Goal: Task Accomplishment & Management: Complete application form

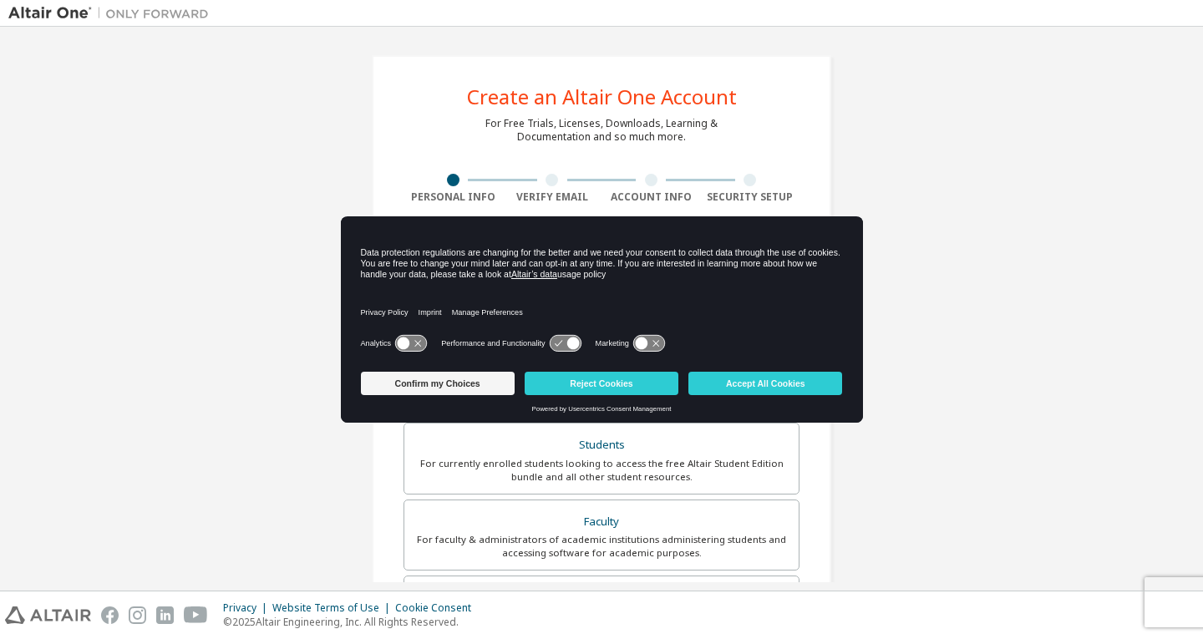
click at [1012, 280] on div "Create an Altair One Account For Free Trials, Licenses, Downloads, Learning & D…" at bounding box center [601, 477] width 1186 height 885
click at [752, 379] on button "Accept All Cookies" at bounding box center [765, 383] width 154 height 23
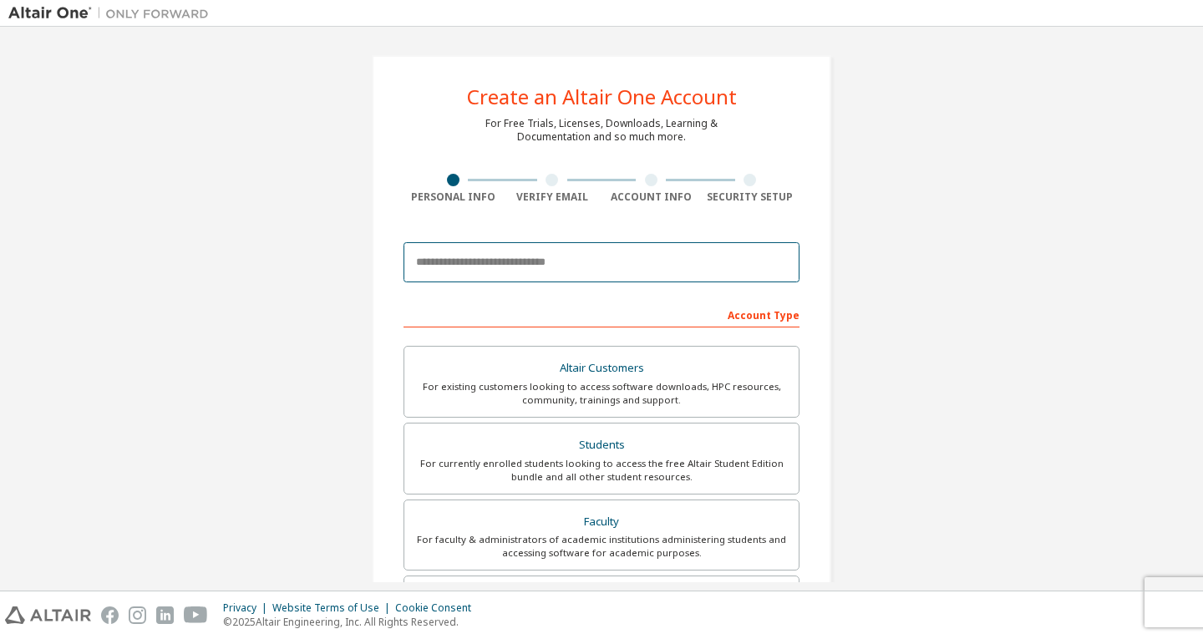
click at [469, 270] on input "email" at bounding box center [602, 262] width 396 height 40
type input "**********"
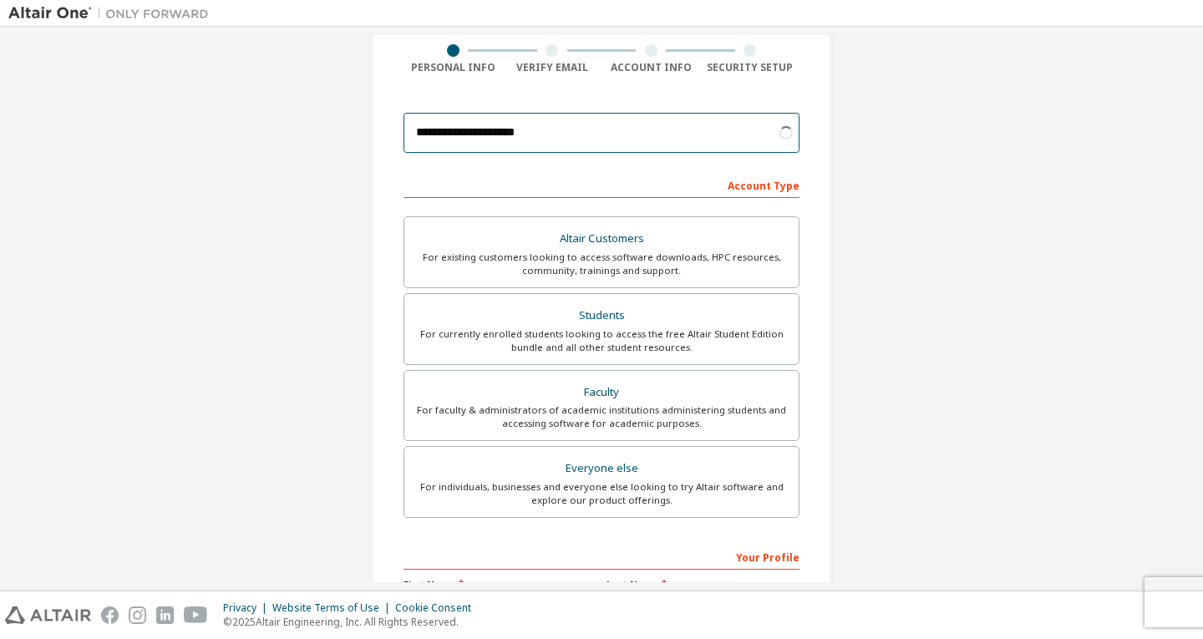
scroll to position [167, 0]
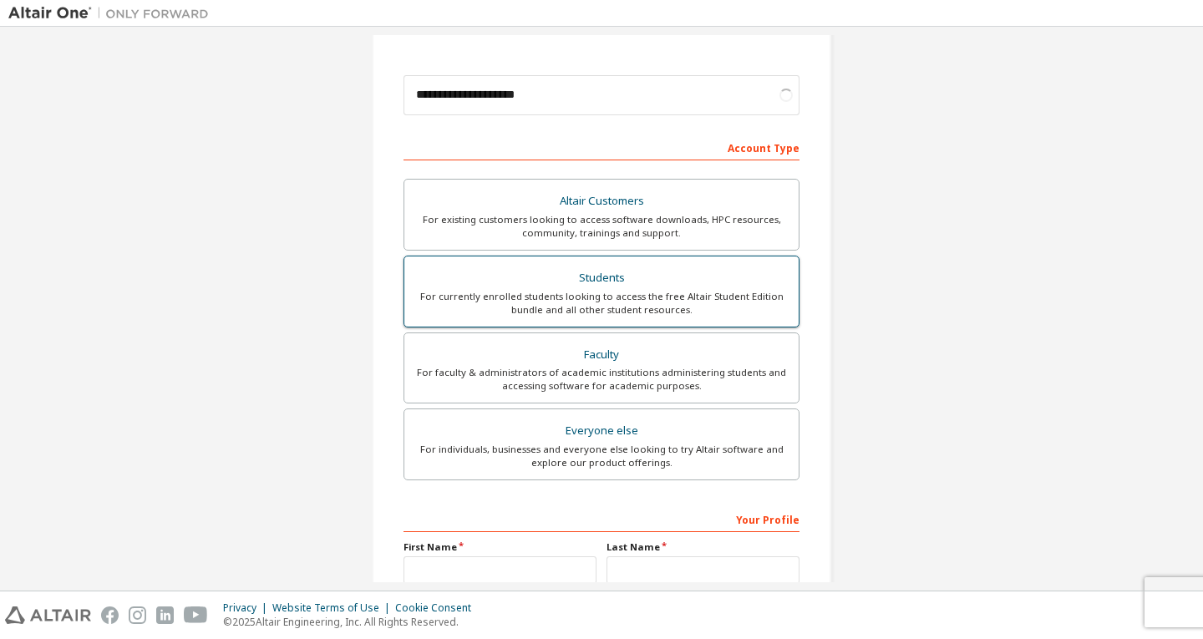
click at [461, 261] on label "Students For currently enrolled students looking to access the free Altair Stud…" at bounding box center [602, 292] width 396 height 72
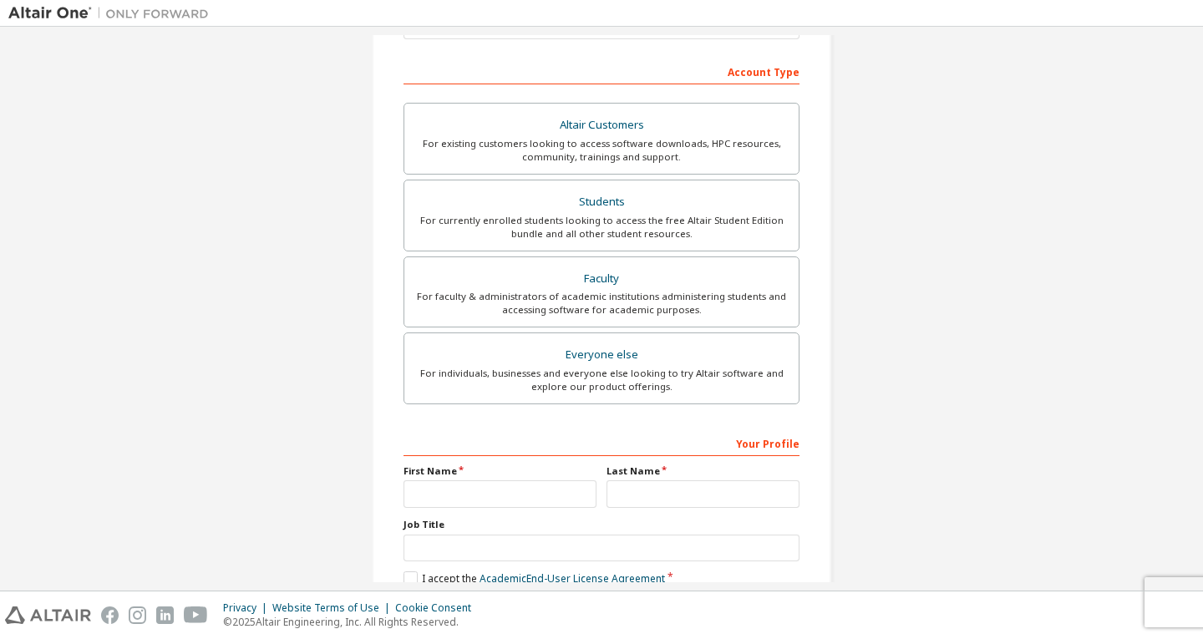
scroll to position [334, 0]
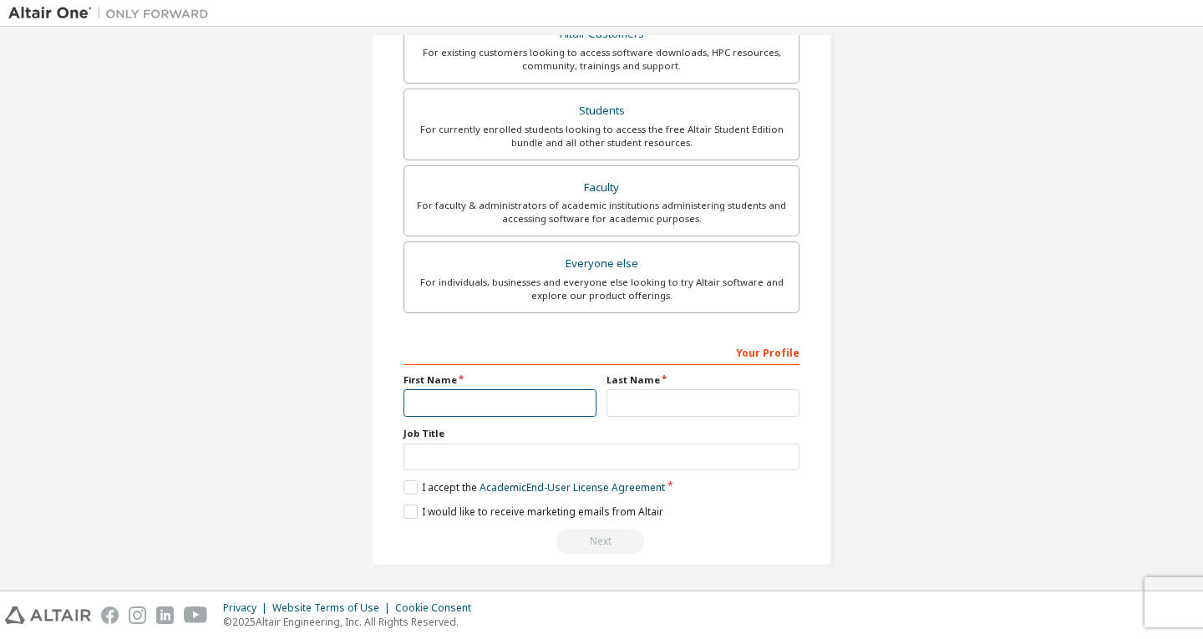
click at [490, 407] on input "text" at bounding box center [500, 403] width 193 height 28
type input "*******"
click at [639, 412] on input "text" at bounding box center [703, 403] width 193 height 28
type input "**********"
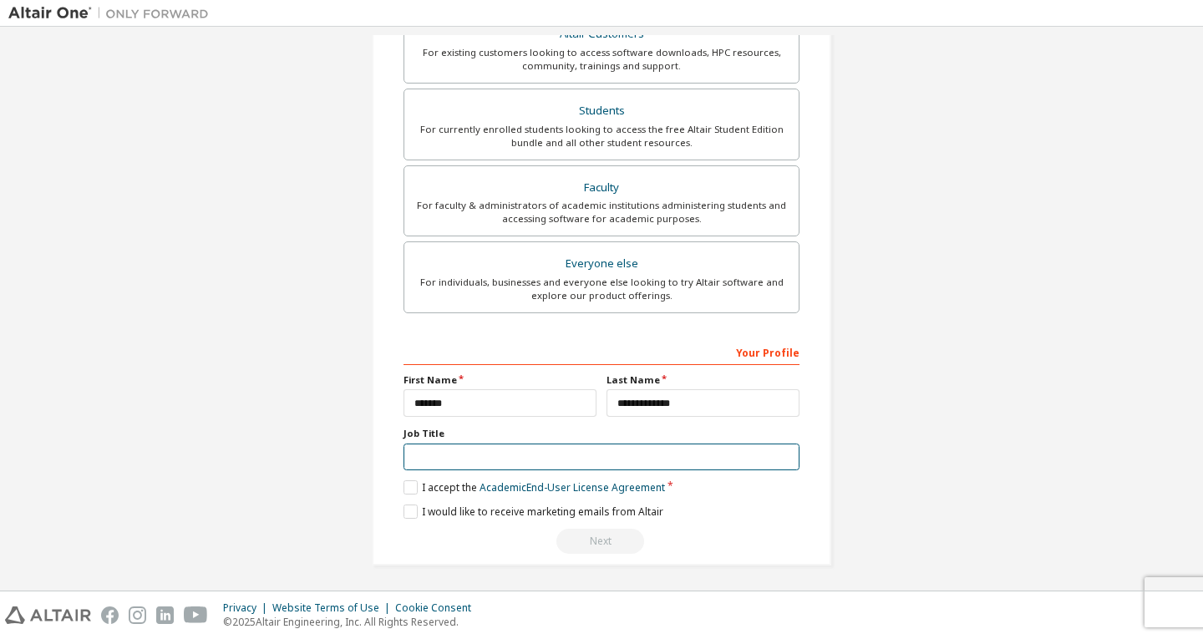
click at [644, 451] on input "text" at bounding box center [602, 458] width 396 height 28
click at [405, 493] on label "I accept the Academic End-User License Agreement" at bounding box center [534, 487] width 261 height 14
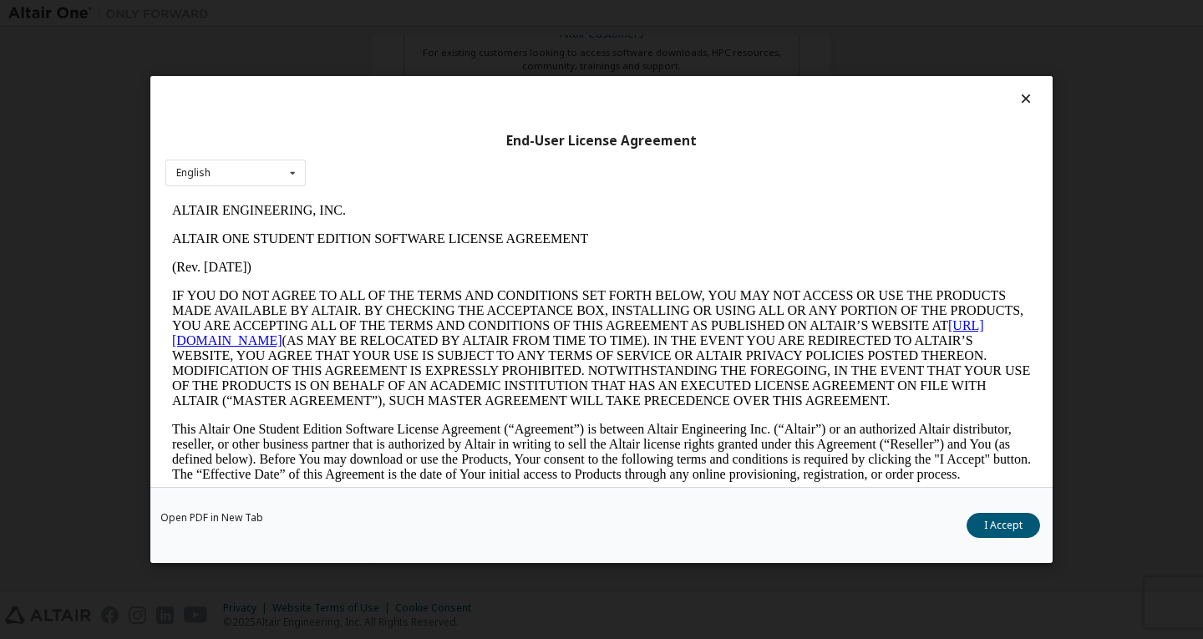
scroll to position [0, 0]
click at [1020, 522] on button "I Accept" at bounding box center [1004, 525] width 74 height 25
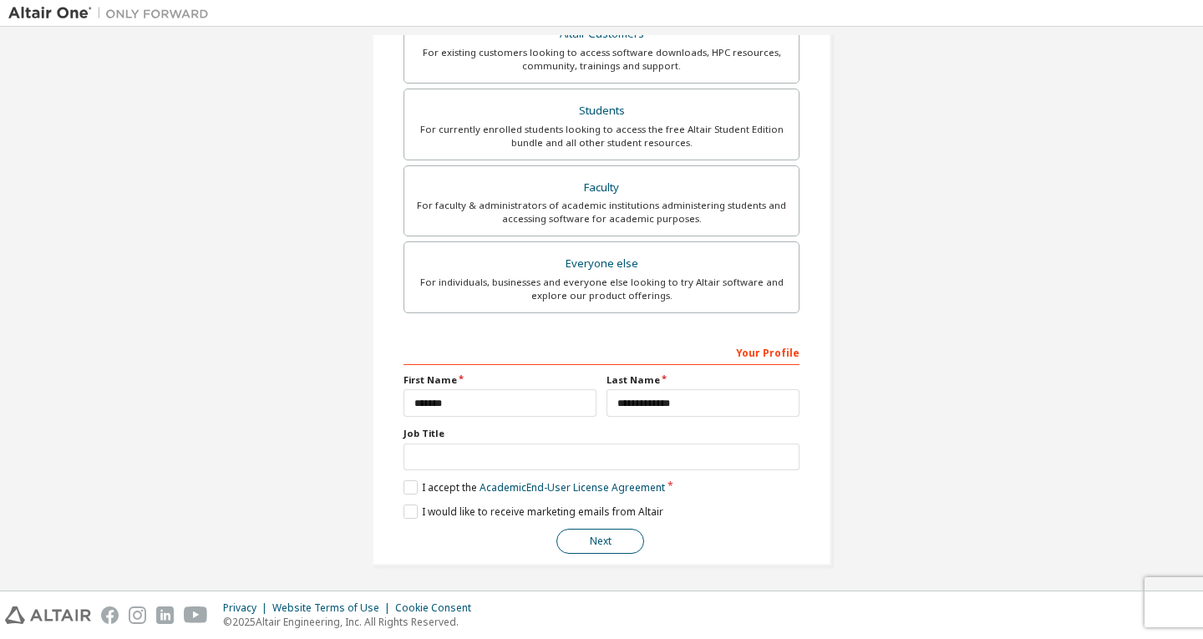
click at [599, 533] on button "Next" at bounding box center [600, 541] width 88 height 25
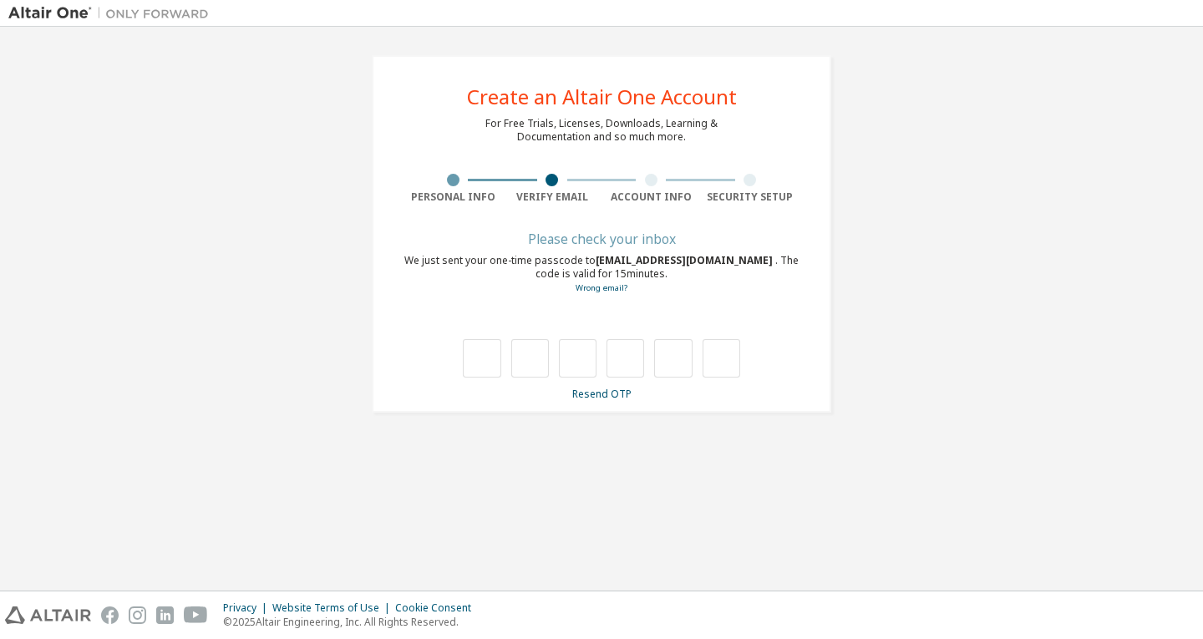
type input "*"
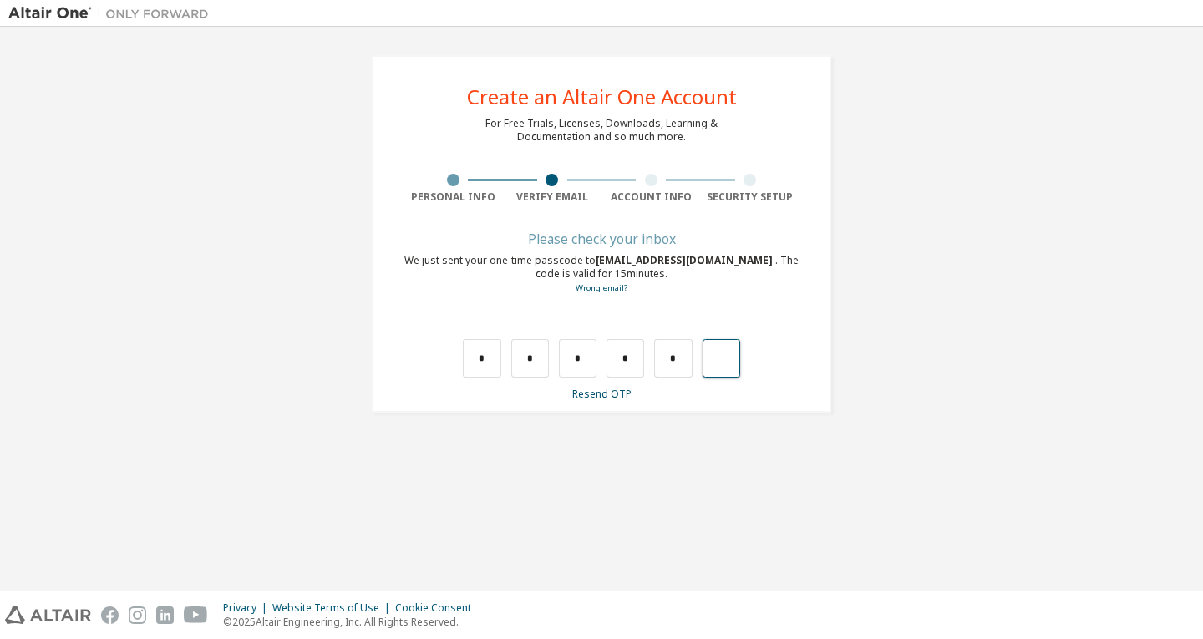
type input "*"
